Goal: Transaction & Acquisition: Obtain resource

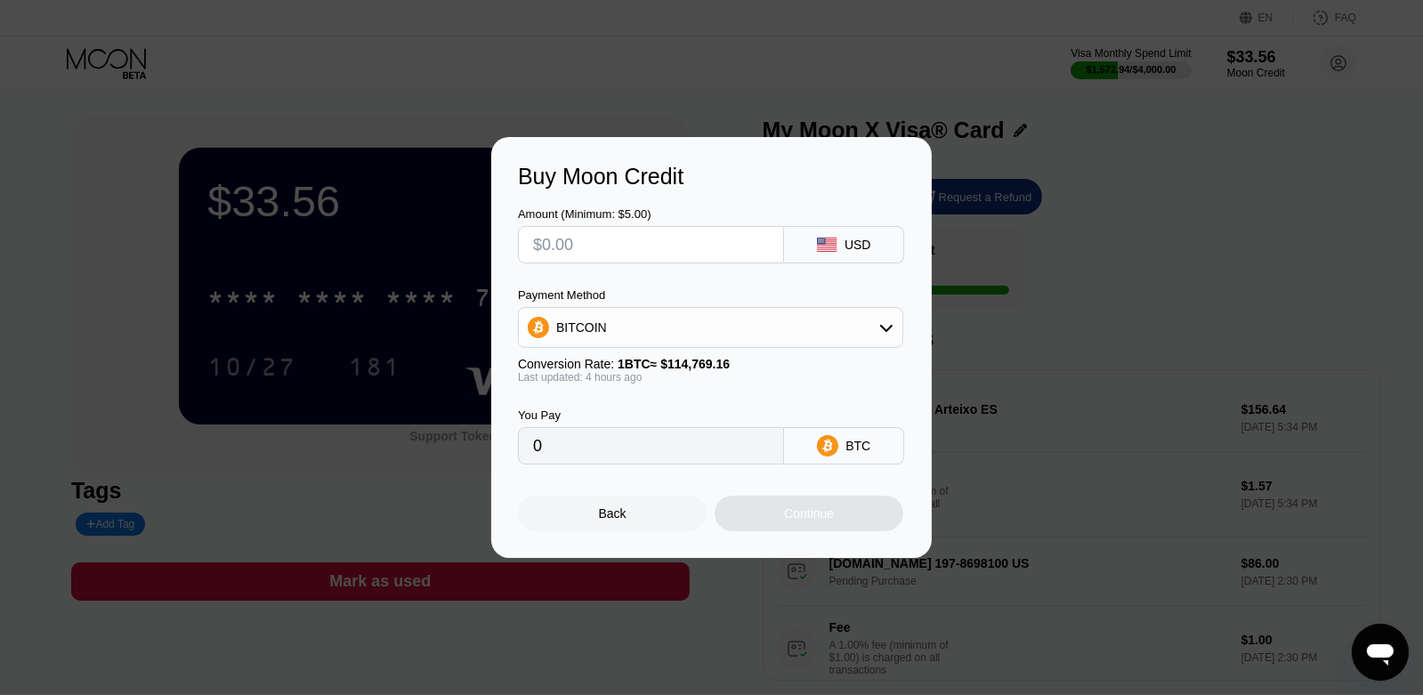
click at [595, 239] on input "text" at bounding box center [651, 245] width 236 height 36
type input "$4"
type input "0.00003494"
type input "$40"
type input "0.00034940"
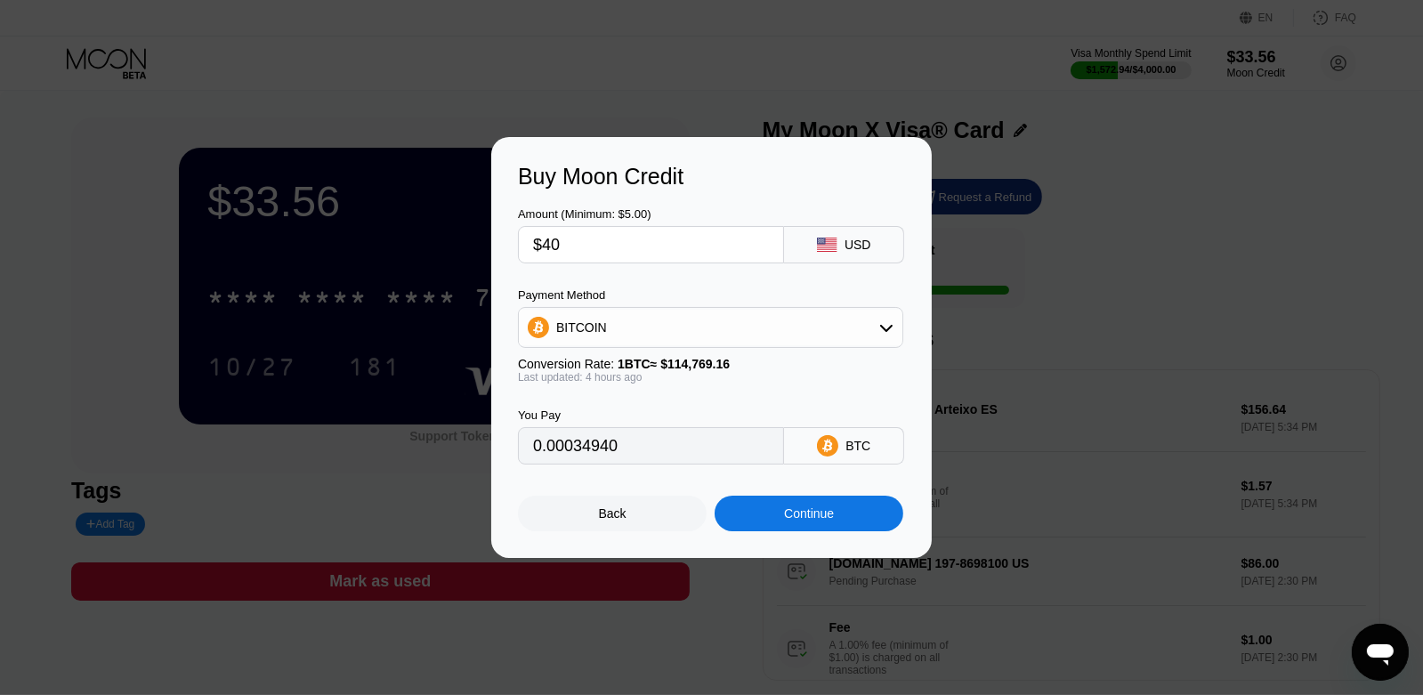
type input "$400"
type input "0.00349399"
type input "$400"
click at [757, 337] on div "BITCOIN" at bounding box center [711, 328] width 384 height 36
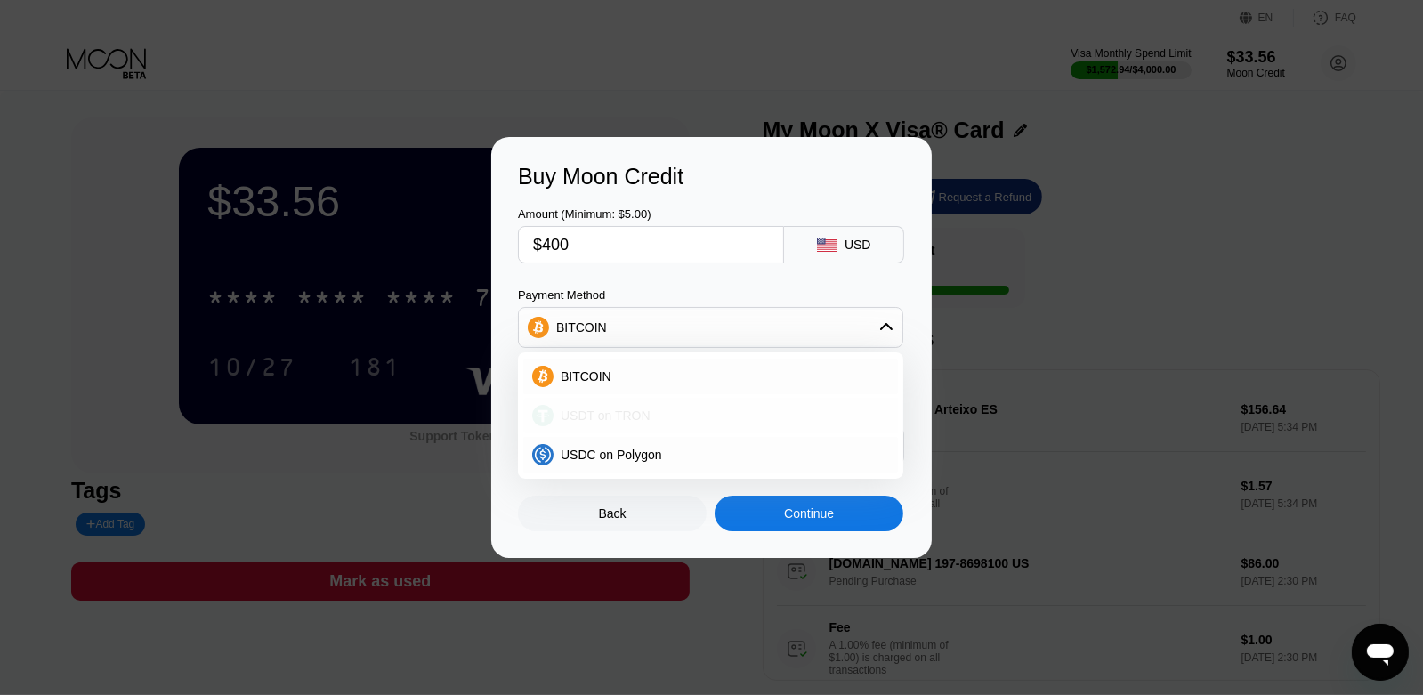
click at [716, 416] on div "USDT on TRON" at bounding box center [722, 416] width 336 height 14
type input "404.04"
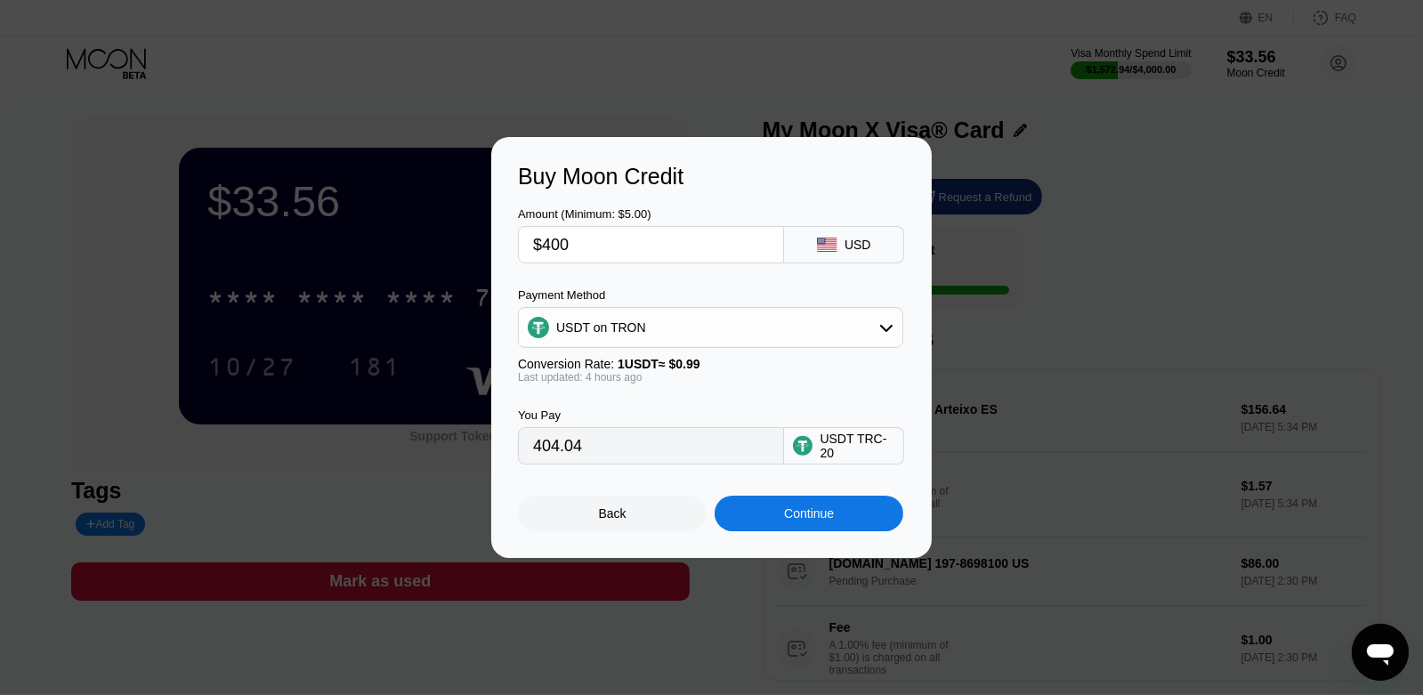
click at [848, 522] on div "Continue" at bounding box center [809, 514] width 189 height 36
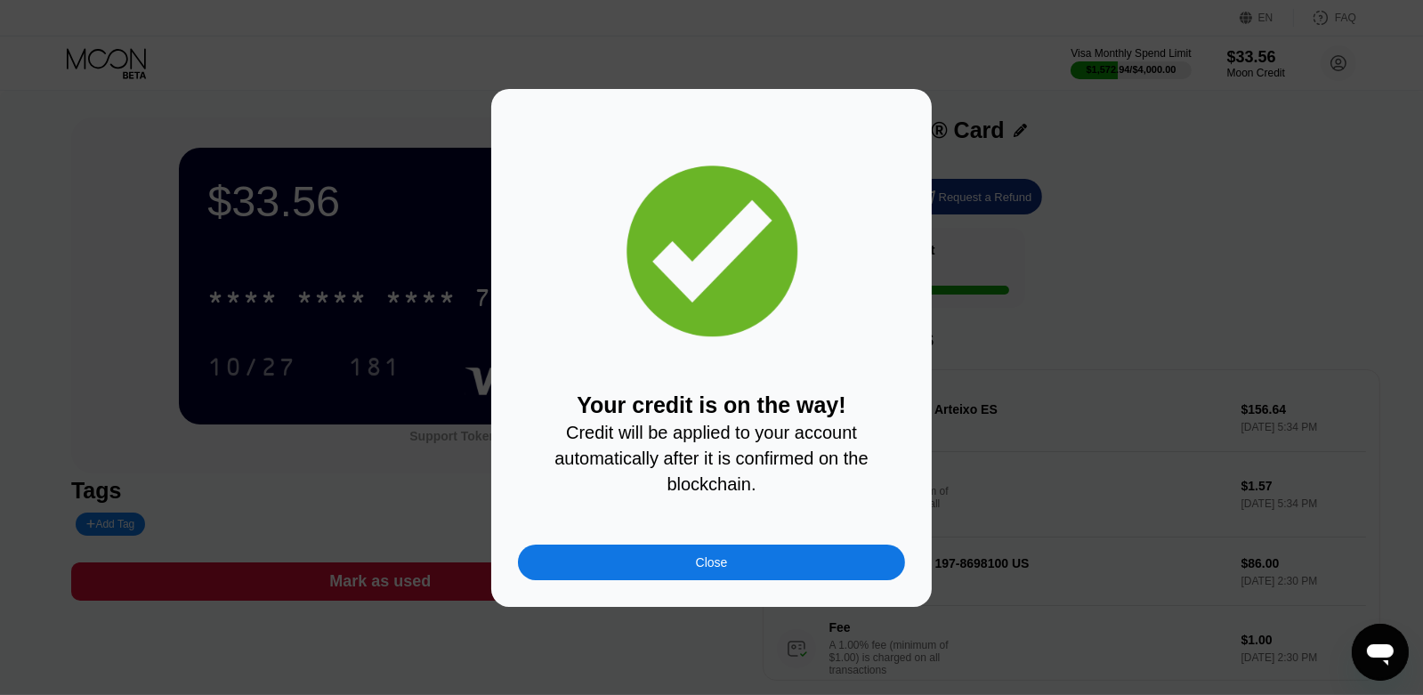
click at [709, 570] on div "Close" at bounding box center [712, 562] width 32 height 14
